Goal: Task Accomplishment & Management: Use online tool/utility

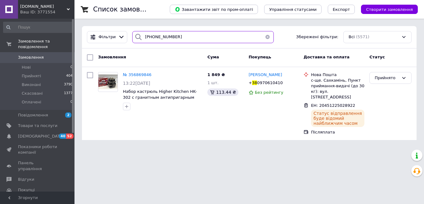
click at [162, 37] on input "[PHONE_NUMBER]" at bounding box center [202, 37] width 141 height 12
paste input "67) [PHONE_NUMBER]"
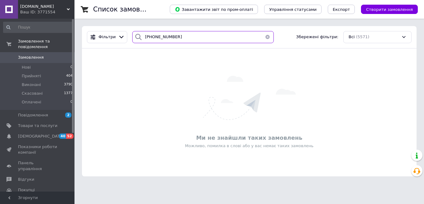
click at [151, 36] on input "[PHONE_NUMBER]" at bounding box center [202, 37] width 141 height 12
paste input "0679101494"
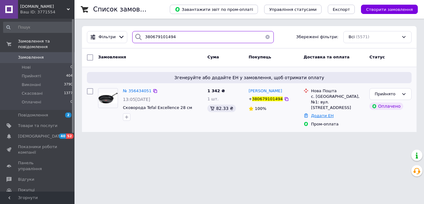
type input "380679101494"
click at [312, 113] on link "Додати ЕН" at bounding box center [322, 115] width 23 height 5
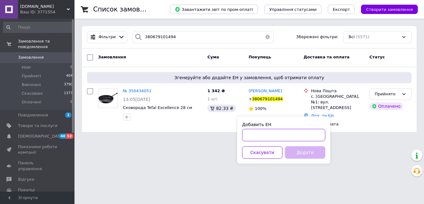
paste input "20451225125399"
type input "20451225125399"
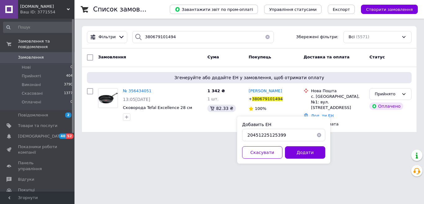
click at [296, 153] on button "Додати" at bounding box center [305, 152] width 40 height 12
